Goal: Information Seeking & Learning: Learn about a topic

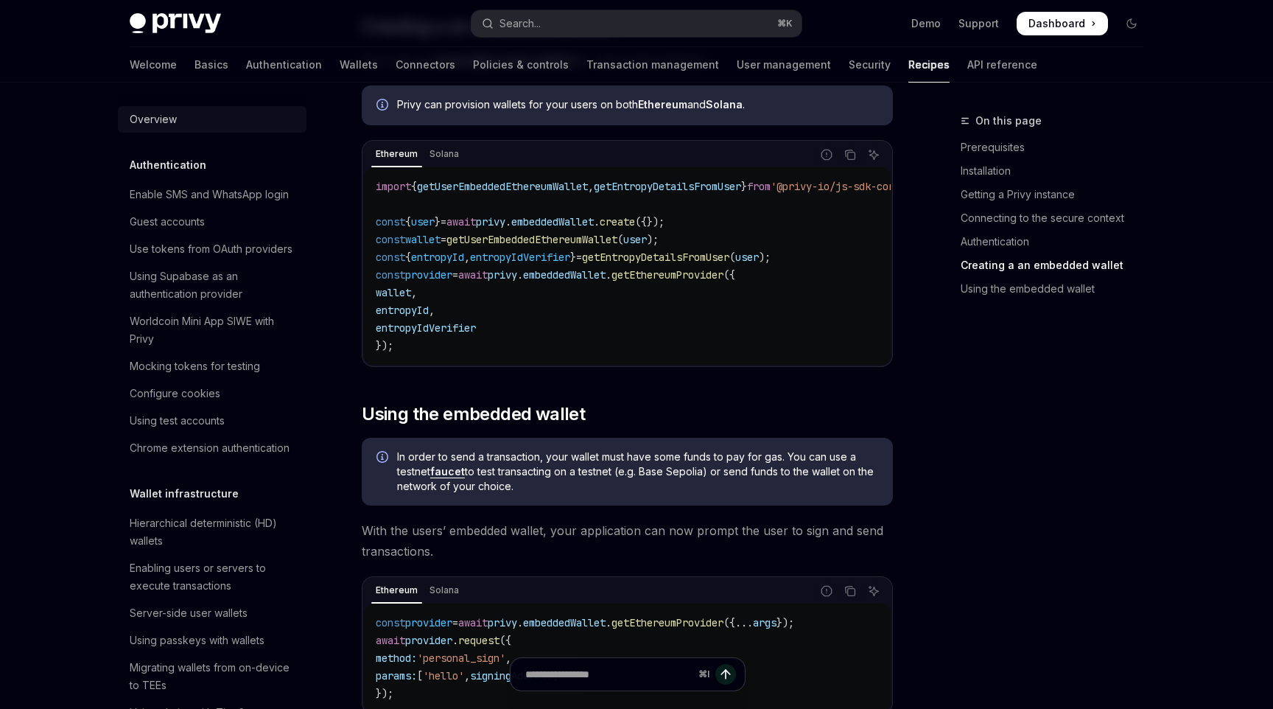
click at [170, 119] on div "Overview" at bounding box center [153, 119] width 47 height 18
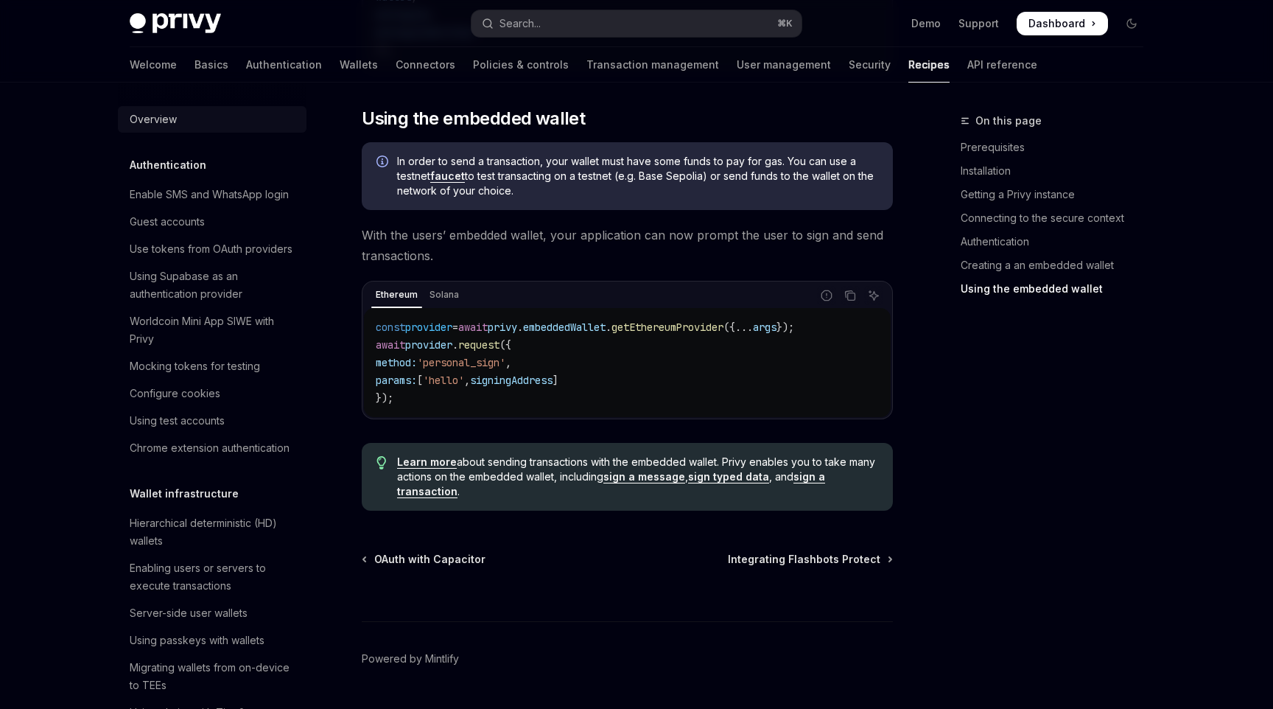
click at [180, 117] on div "Overview" at bounding box center [214, 119] width 168 height 18
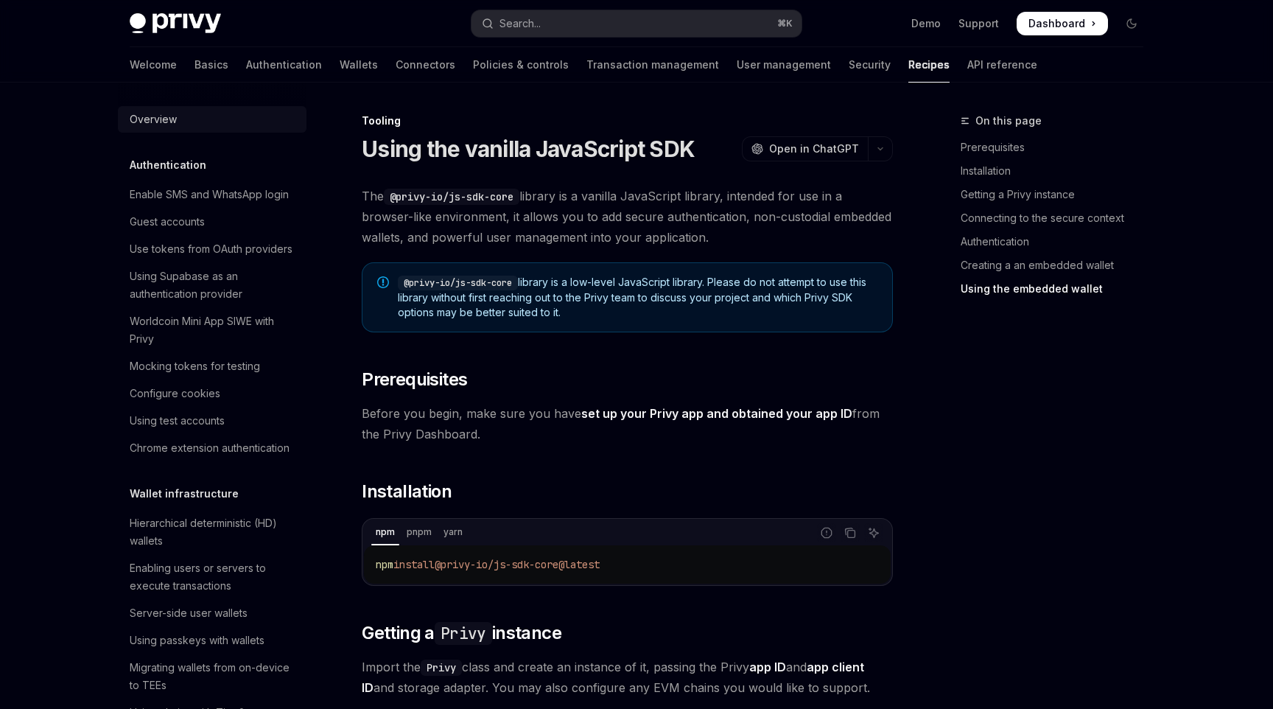
type textarea "*"
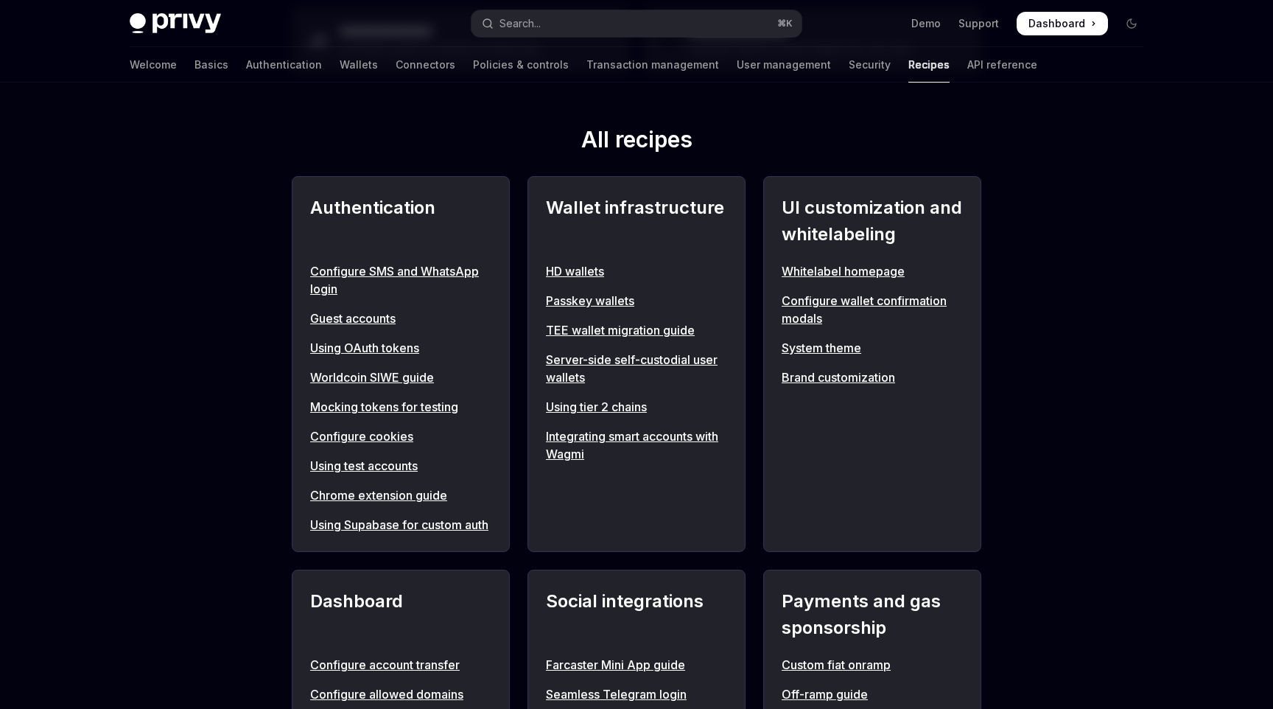
scroll to position [522, 0]
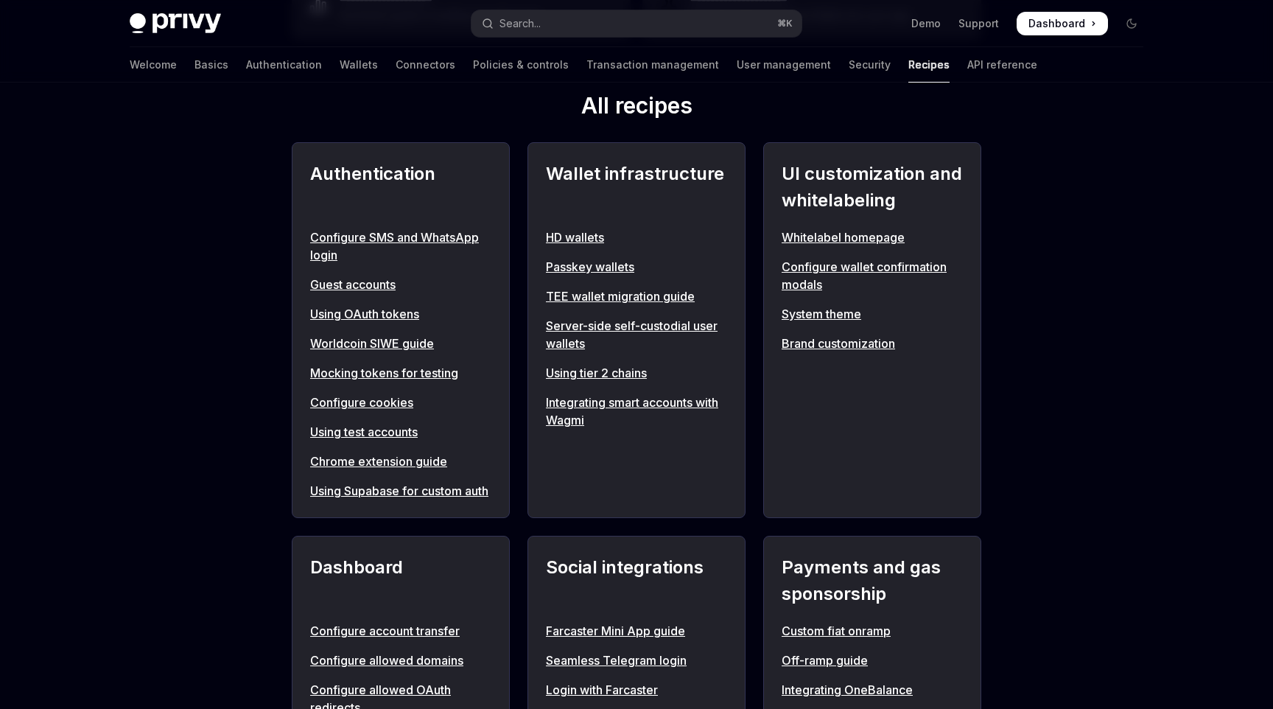
click at [389, 196] on h2 "Authentication" at bounding box center [400, 187] width 181 height 53
click at [642, 485] on div "Wallet infrastructure HD wallets Passkey wallets TEE wallet migration guide Ser…" at bounding box center [636, 330] width 218 height 376
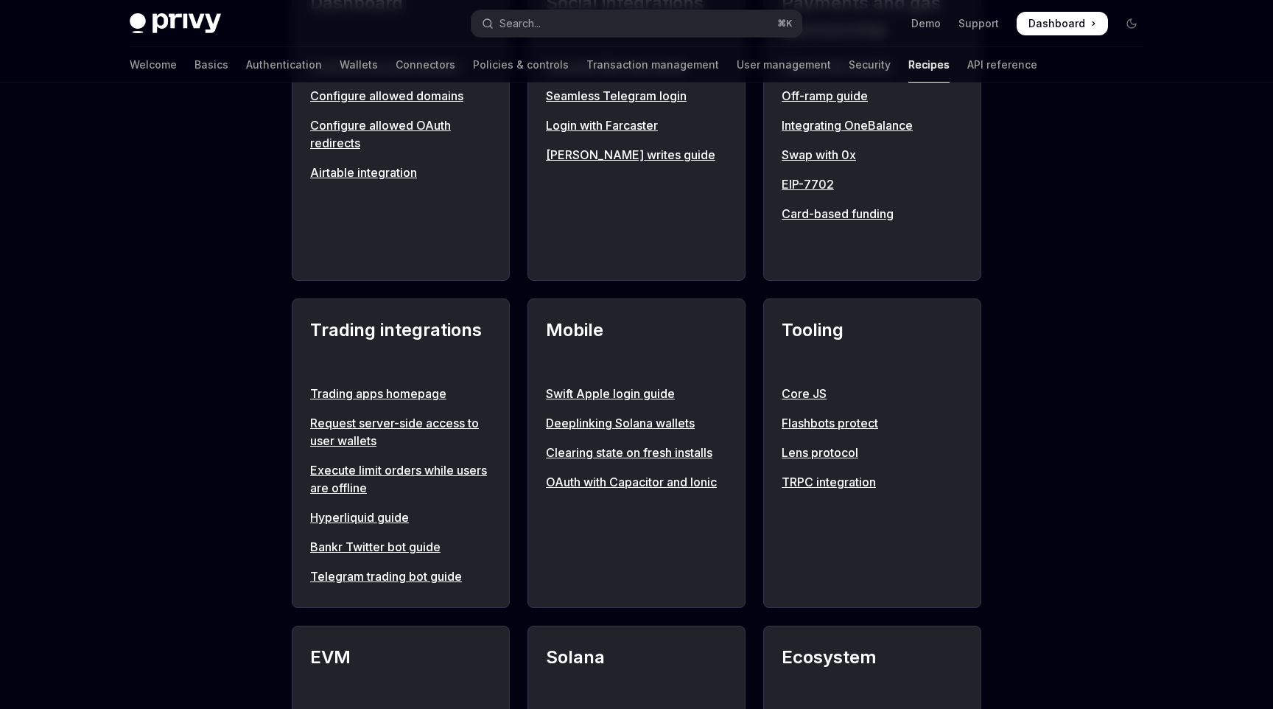
scroll to position [1089, 0]
